Goal: Subscribe to service/newsletter

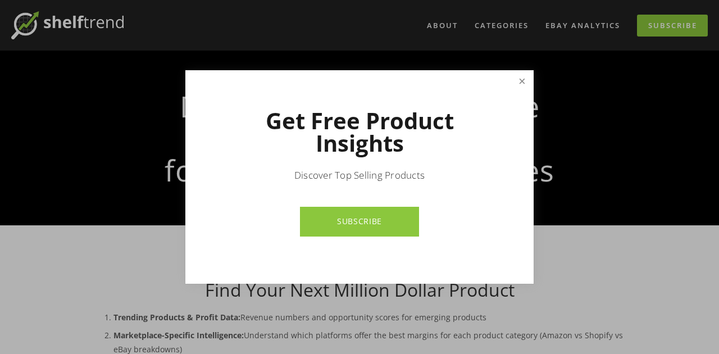
click at [524, 83] on link "Close" at bounding box center [522, 82] width 20 height 20
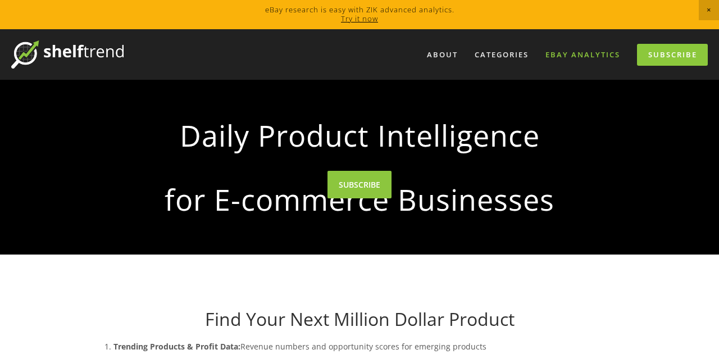
click at [585, 54] on link "eBay Analytics" at bounding box center [582, 54] width 89 height 19
click at [363, 22] on link "Try it now" at bounding box center [359, 18] width 37 height 10
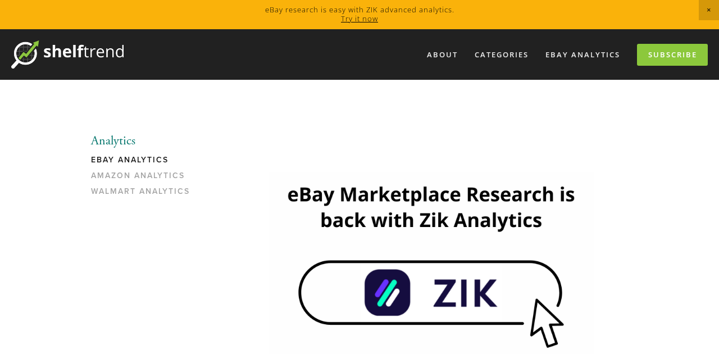
click at [144, 157] on link "eBay Analytics" at bounding box center [144, 163] width 107 height 16
click at [681, 62] on link "Subscribe" at bounding box center [672, 55] width 71 height 22
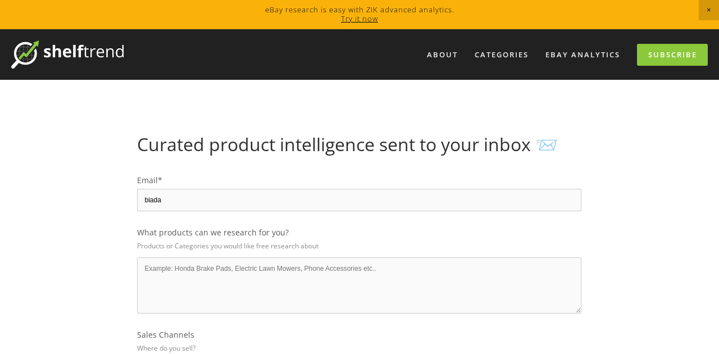
select select "United Kingdom"
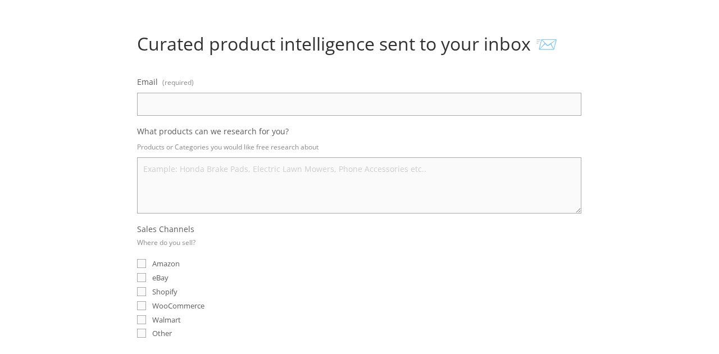
click at [231, 107] on input "Email (required)" at bounding box center [359, 104] width 444 height 23
type input "biadadha@gmail.com"
click at [220, 179] on textarea "What products can we research for you?" at bounding box center [359, 185] width 444 height 56
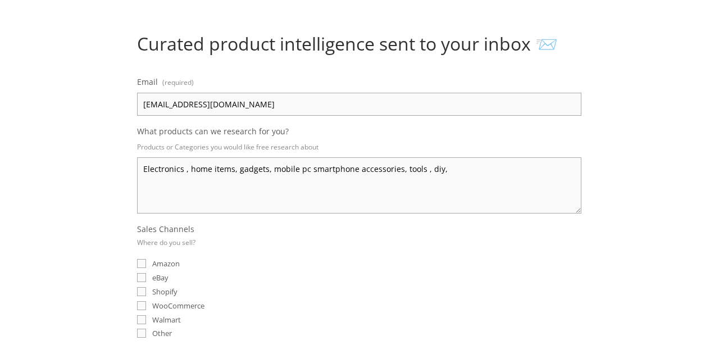
type textarea "Electronics , home items, gadgets, mobile pc smartphone accessories, tools , di…"
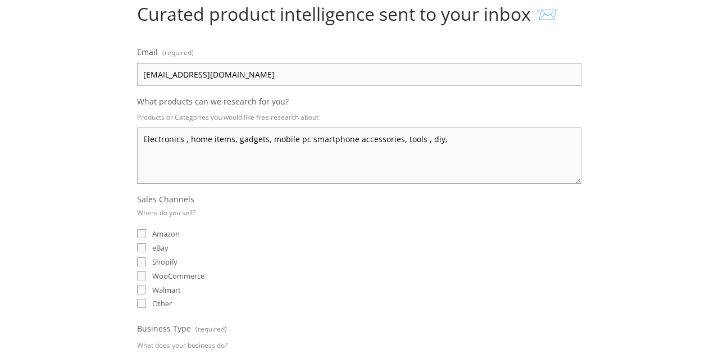
scroll to position [172, 0]
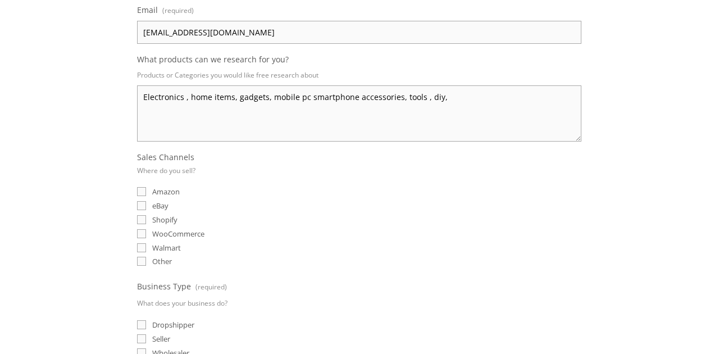
click at [143, 203] on input "eBay" at bounding box center [141, 205] width 9 height 9
checkbox input "true"
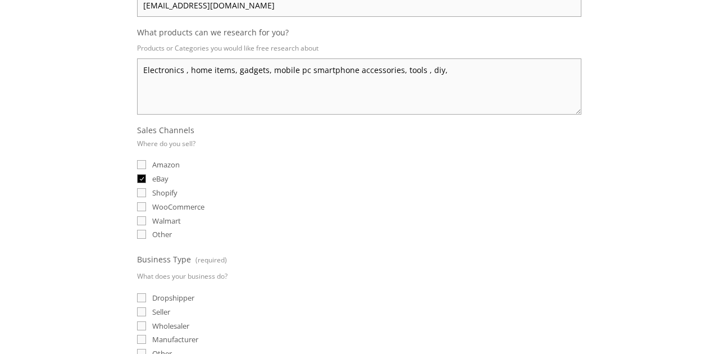
scroll to position [244, 0]
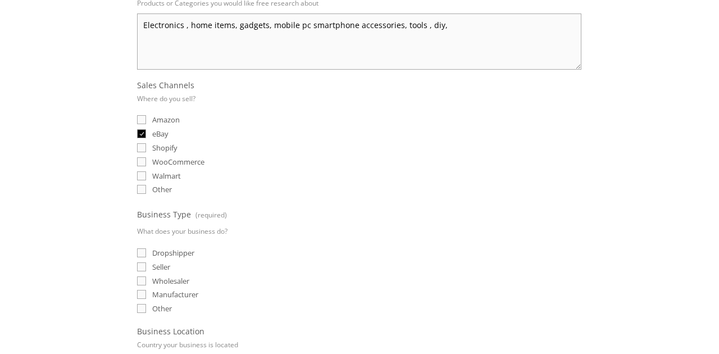
click at [140, 249] on input "Dropshipper" at bounding box center [141, 252] width 9 height 9
checkbox input "true"
click at [142, 267] on input "Seller" at bounding box center [141, 266] width 9 height 9
checkbox input "true"
click at [143, 276] on input "Wholesaler" at bounding box center [141, 280] width 9 height 9
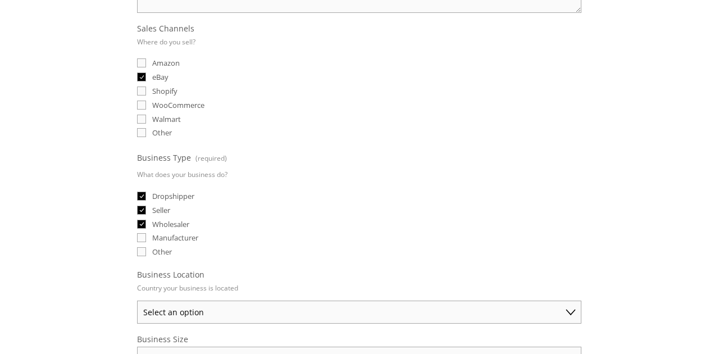
scroll to position [316, 0]
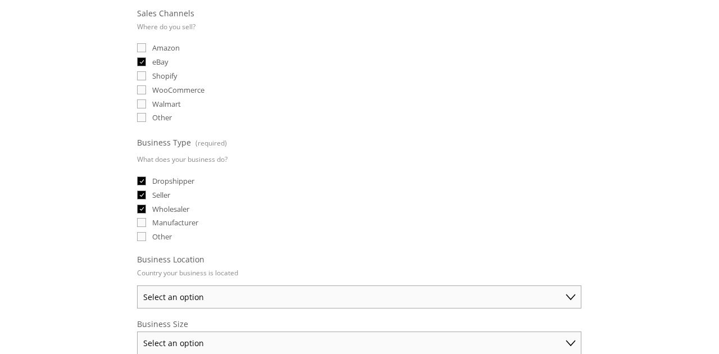
click at [140, 206] on input "Wholesaler" at bounding box center [141, 208] width 9 height 9
checkbox input "false"
click at [145, 232] on input "Other" at bounding box center [141, 236] width 9 height 9
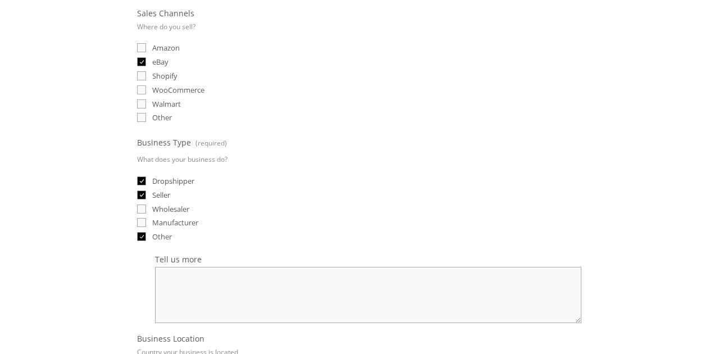
click at [145, 232] on input "Other" at bounding box center [141, 236] width 9 height 9
checkbox input "false"
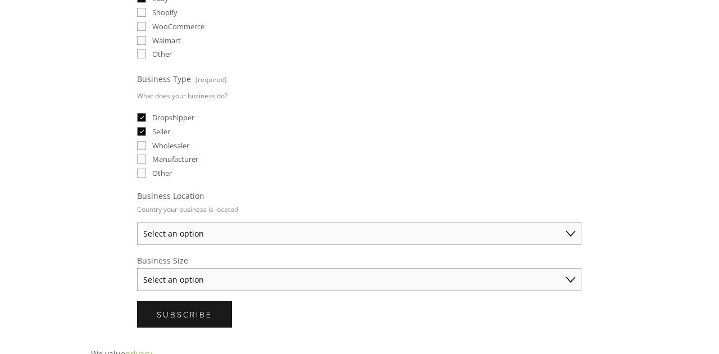
scroll to position [388, 0]
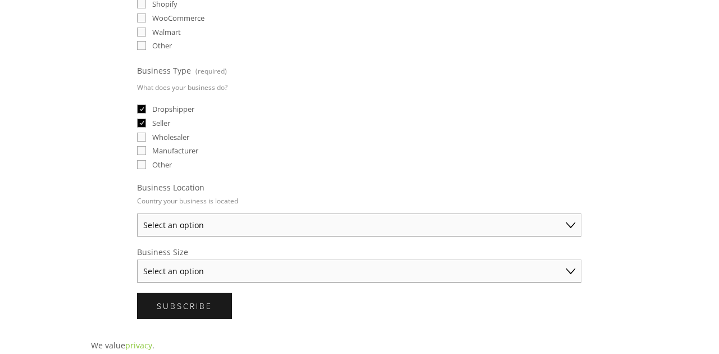
click at [161, 221] on select "Select an option Australia United States United Kingdom China Japan Germany Can…" at bounding box center [359, 224] width 444 height 23
select select "United Kingdom"
click at [137, 213] on select "Select an option Australia United States United Kingdom China Japan Germany Can…" at bounding box center [359, 224] width 444 height 23
click at [175, 264] on select "Select an option Solo Merchant (under $50K annual sales) Small Business ($50K -…" at bounding box center [359, 270] width 444 height 23
select select "Small Business ($50K - $250K annual sales)"
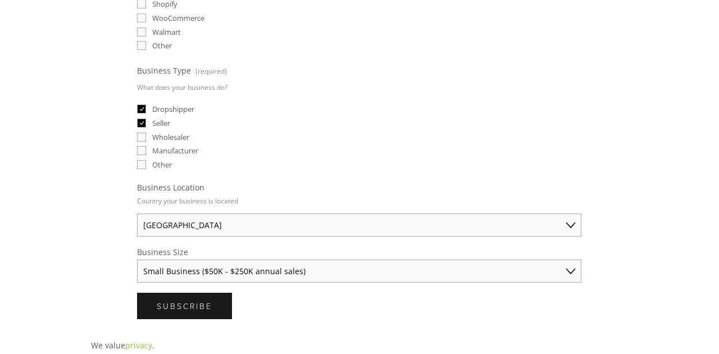
click at [137, 259] on select "Select an option Solo Merchant (under $50K annual sales) Small Business ($50K -…" at bounding box center [359, 270] width 444 height 23
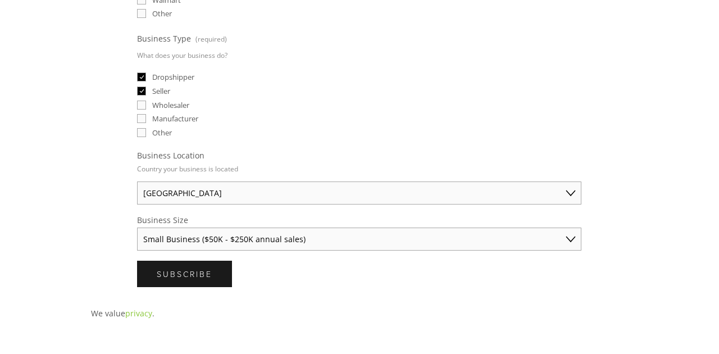
scroll to position [460, 0]
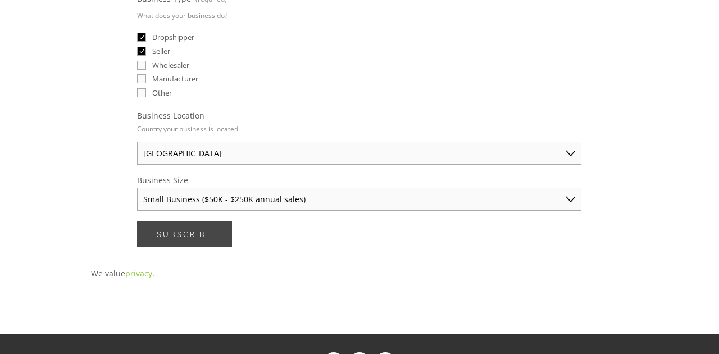
click at [209, 235] on span "Subscribe" at bounding box center [185, 234] width 56 height 11
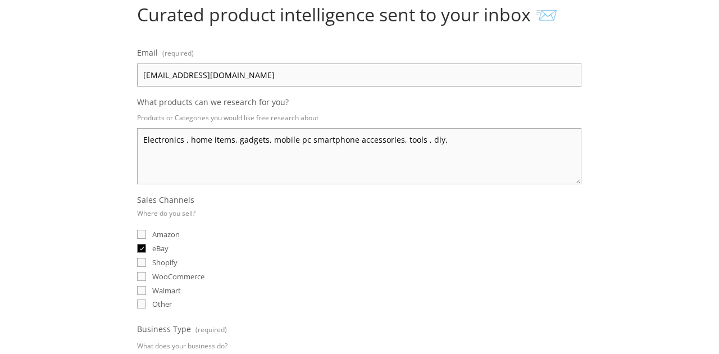
scroll to position [0, 0]
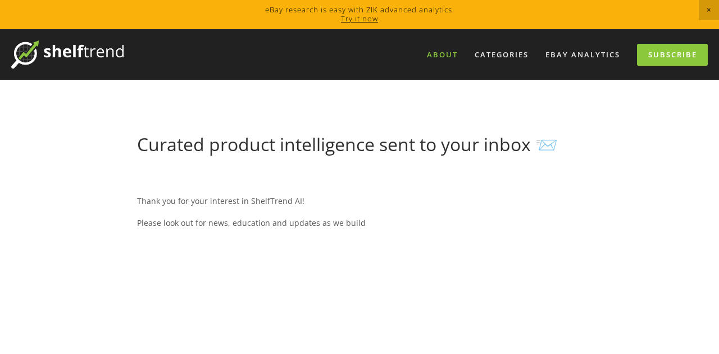
click at [440, 55] on link "About" at bounding box center [441, 54] width 45 height 19
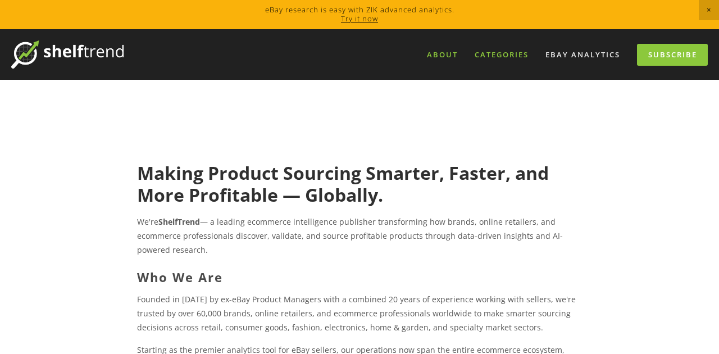
click at [504, 51] on div "Categories" at bounding box center [501, 54] width 69 height 19
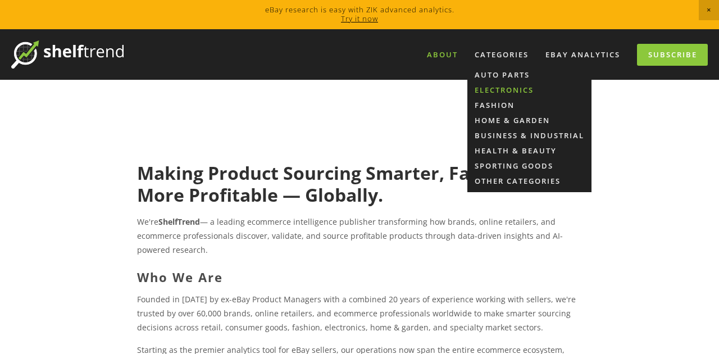
click at [503, 88] on link "Electronics" at bounding box center [503, 90] width 59 height 10
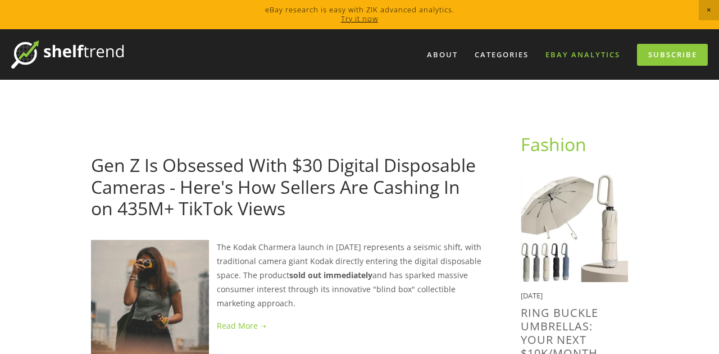
click at [583, 57] on link "eBay Analytics" at bounding box center [582, 54] width 89 height 19
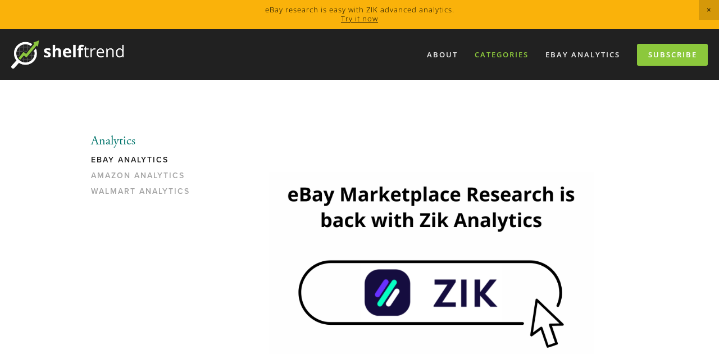
click at [523, 51] on div "Categories" at bounding box center [501, 54] width 69 height 19
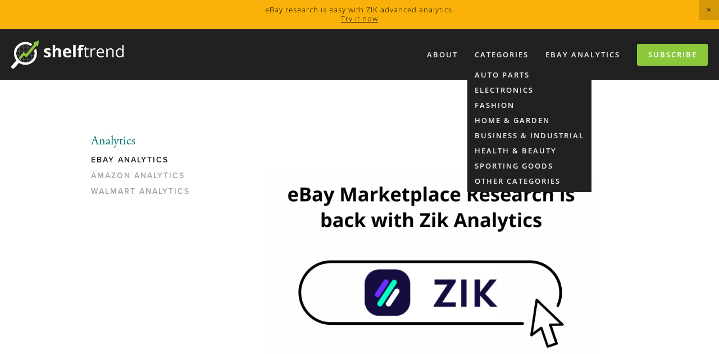
click at [509, 84] on div "Electronics" at bounding box center [528, 86] width 109 height 15
click at [507, 88] on link "Electronics" at bounding box center [503, 90] width 59 height 10
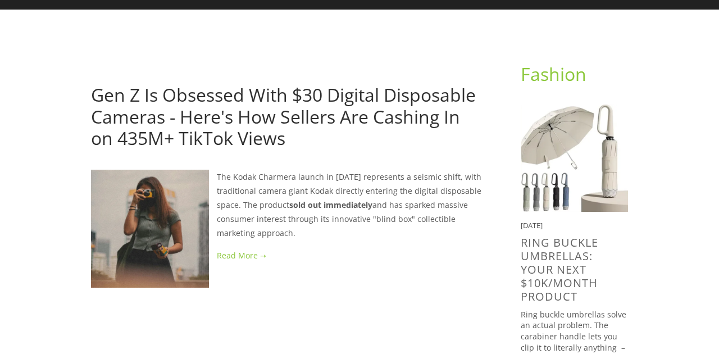
scroll to position [72, 0]
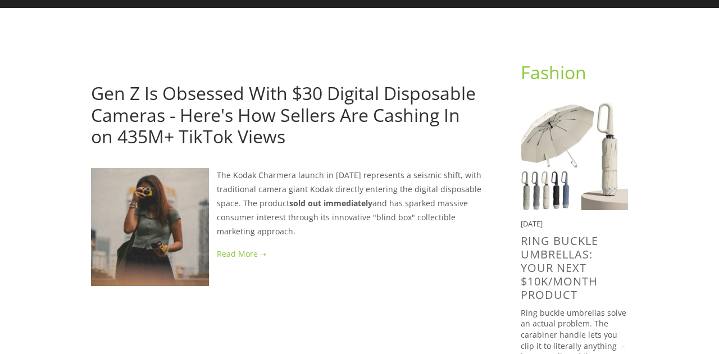
click at [225, 122] on link "Gen Z Is Obsessed With $30 Digital Disposable Cameras - Here's How Sellers Are …" at bounding box center [283, 114] width 385 height 67
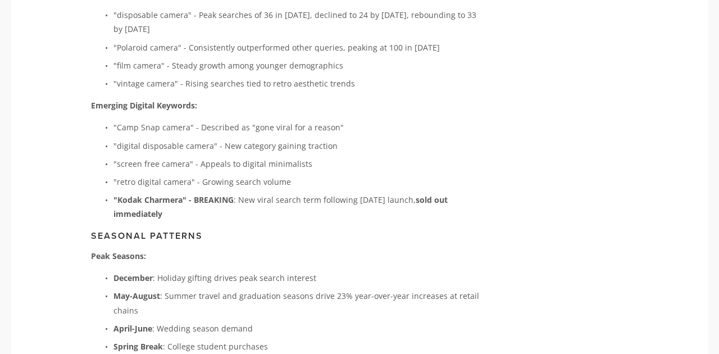
scroll to position [2711, 0]
